Goal: Transaction & Acquisition: Purchase product/service

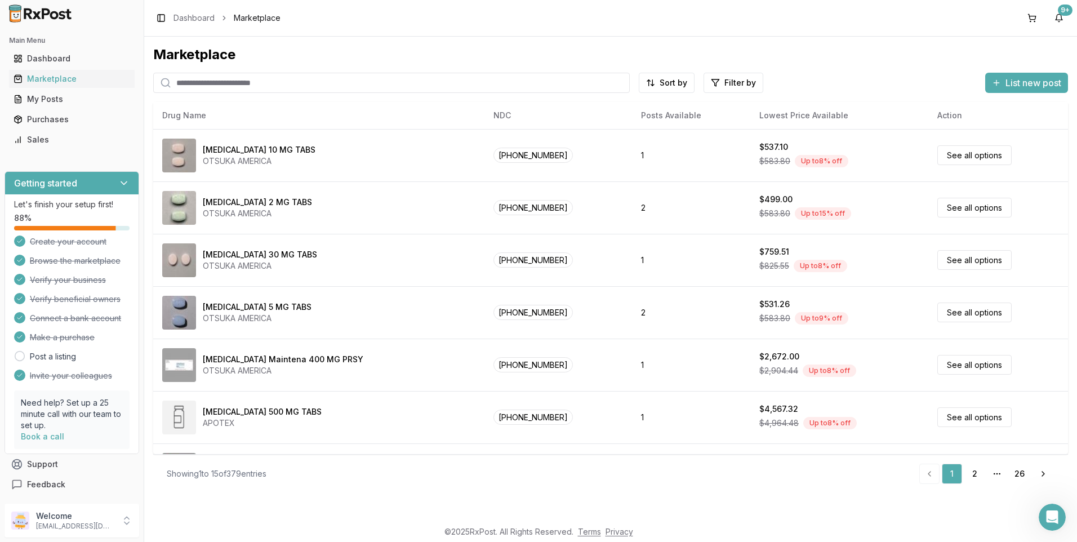
click at [198, 80] on input "search" at bounding box center [391, 83] width 477 height 20
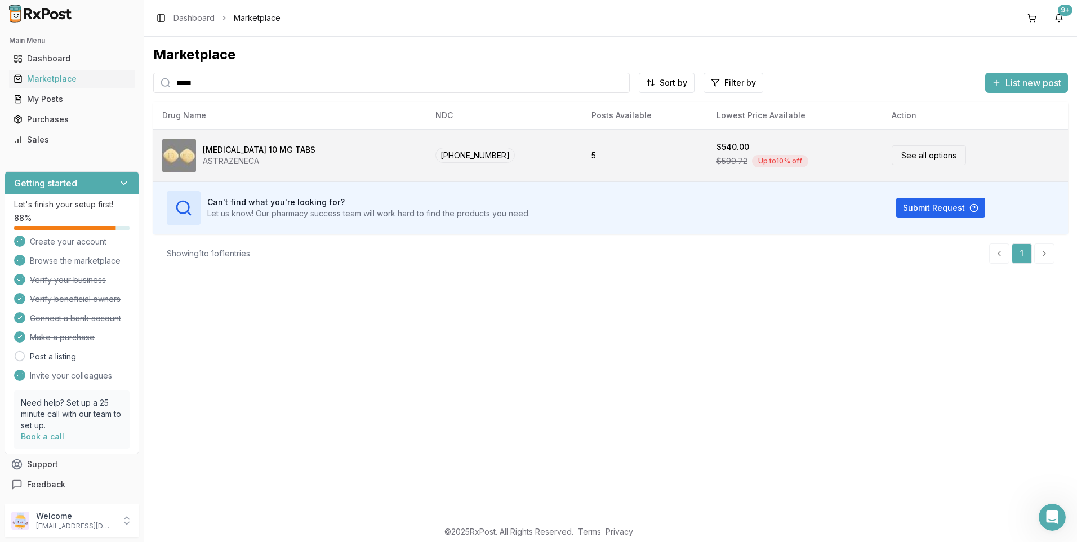
type input "*****"
click at [918, 157] on link "See all options" at bounding box center [929, 155] width 74 height 20
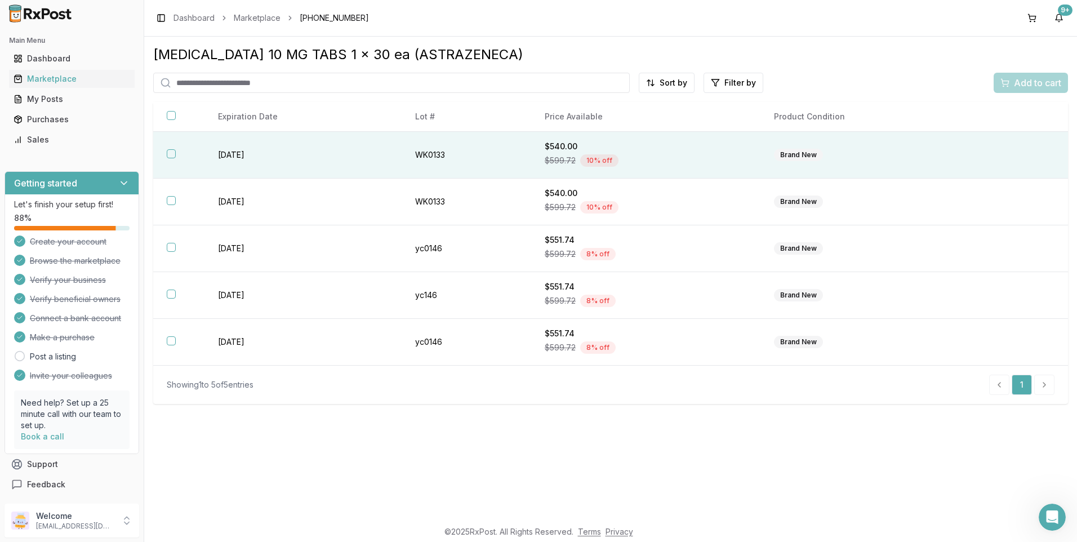
click at [171, 153] on button "button" at bounding box center [171, 153] width 9 height 9
click at [1031, 81] on span "Add to cart" at bounding box center [1037, 83] width 47 height 14
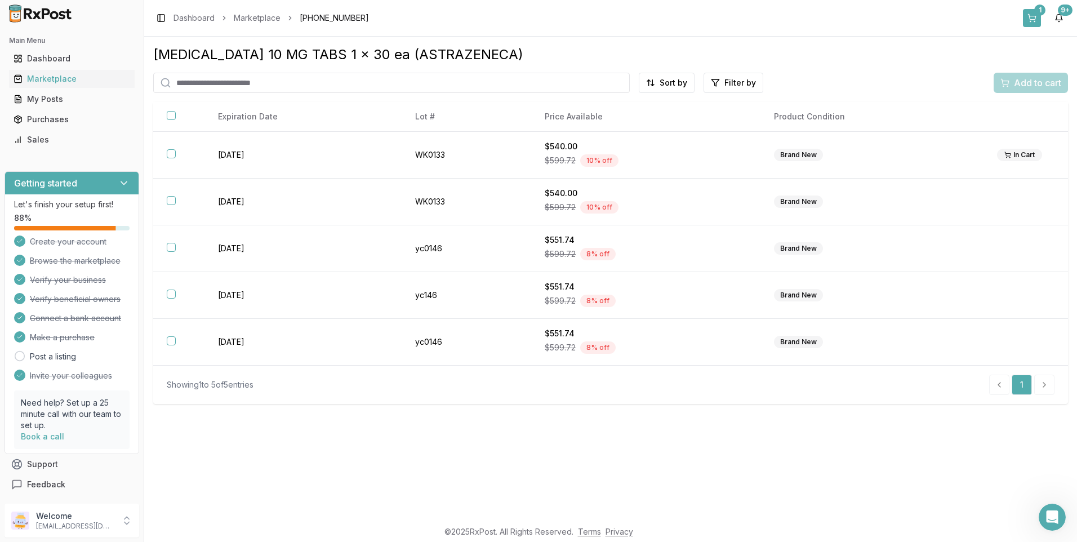
click at [1044, 14] on div "1" at bounding box center [1040, 10] width 11 height 11
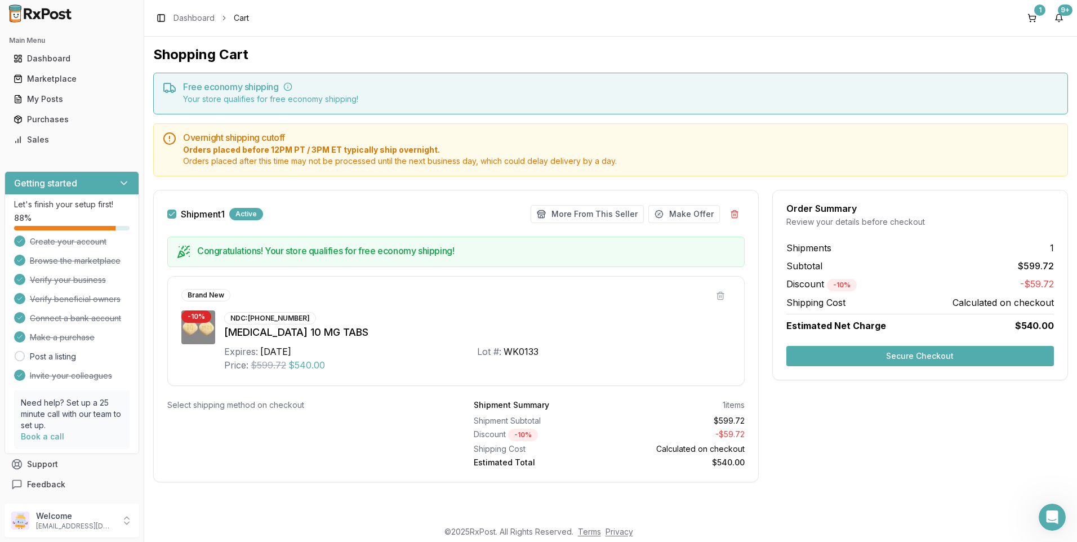
click at [899, 357] on button "Secure Checkout" at bounding box center [921, 356] width 268 height 20
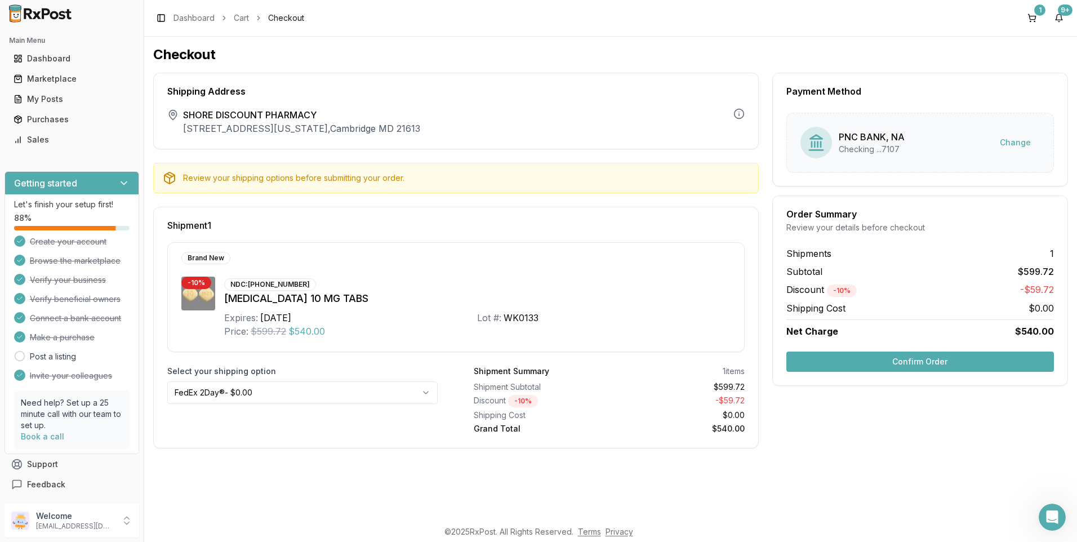
click at [875, 361] on button "Confirm Order" at bounding box center [921, 362] width 268 height 20
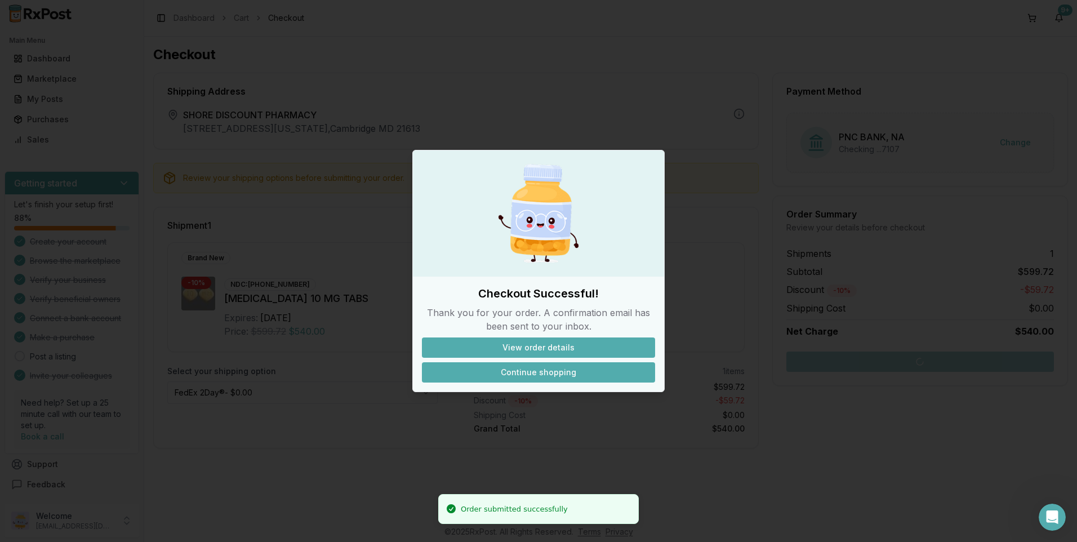
click at [640, 376] on button "Continue shopping" at bounding box center [538, 372] width 233 height 20
